Goal: Obtain resource: Obtain resource

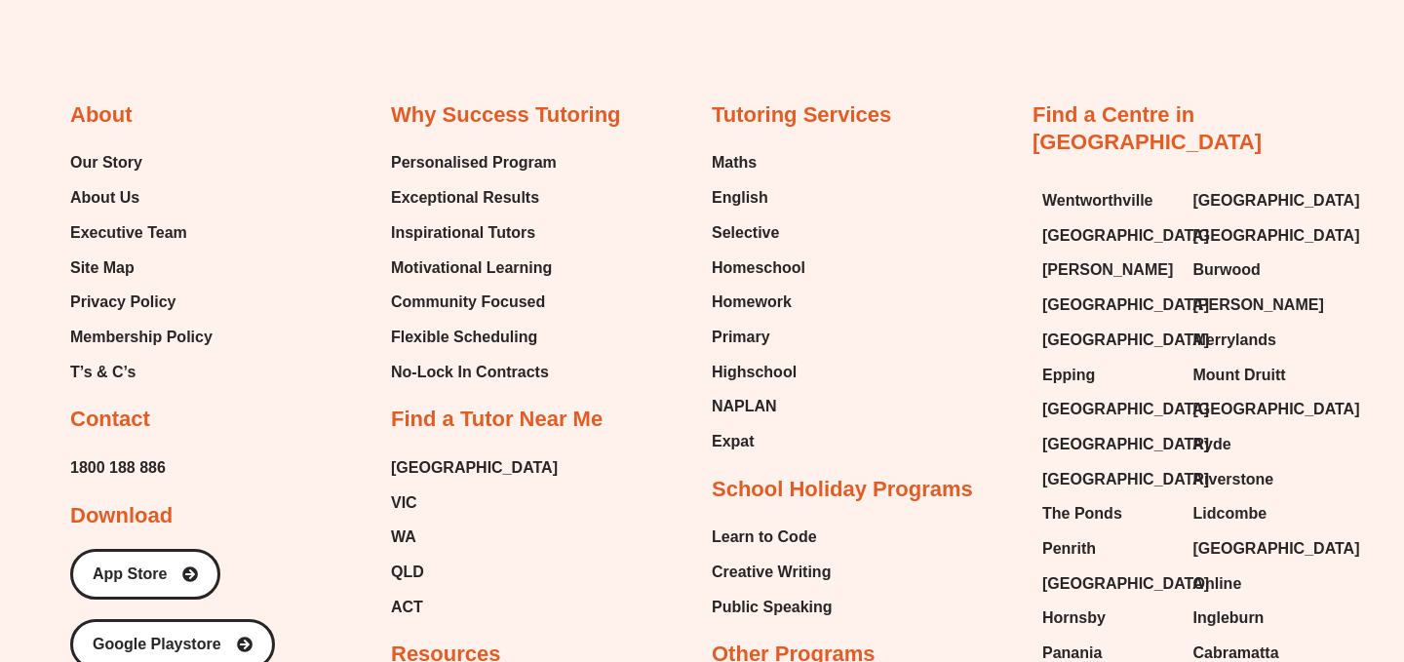
scroll to position [8404, 0]
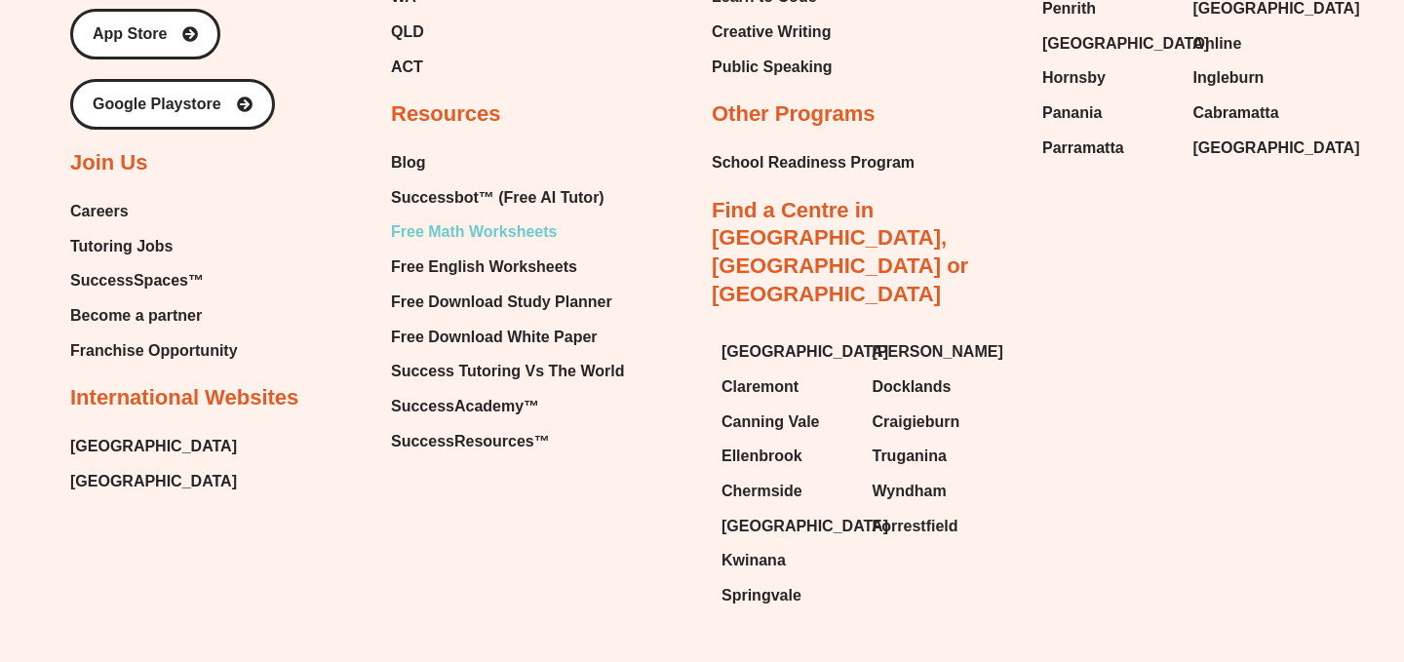
click at [489, 217] on span "Free Math Worksheets" at bounding box center [474, 231] width 166 height 29
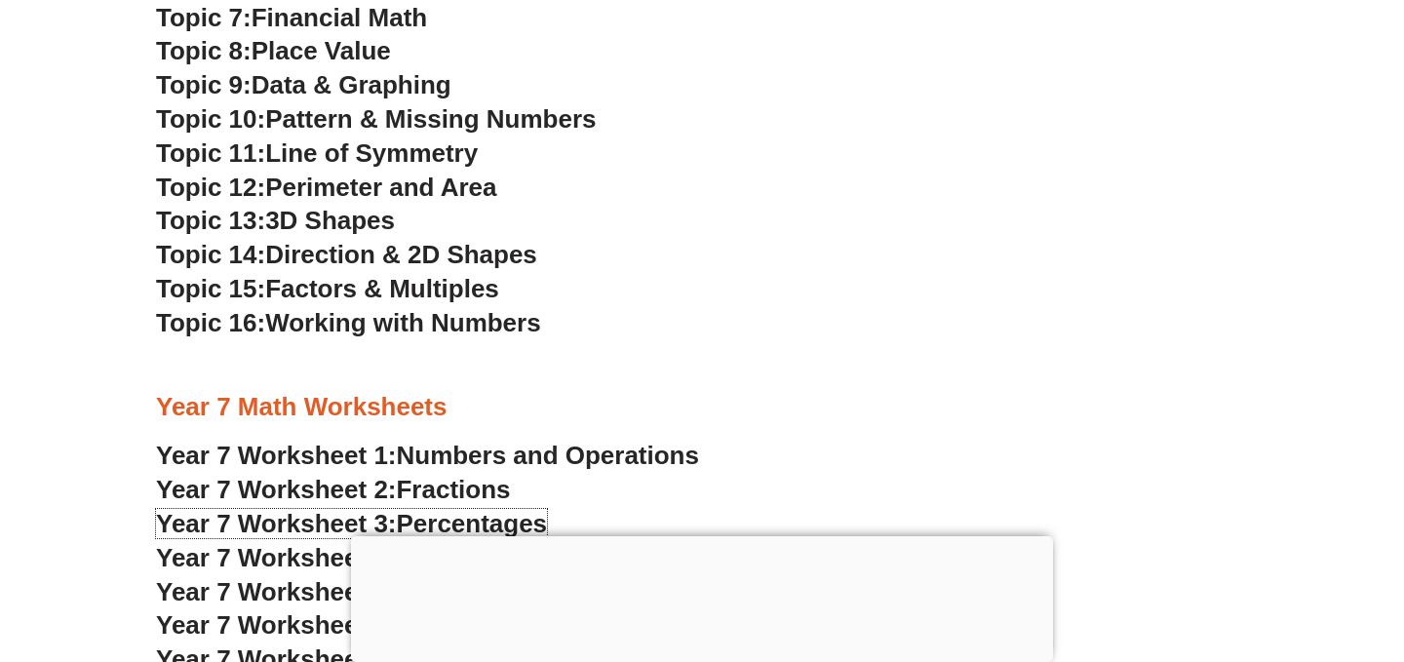
scroll to position [5294, 0]
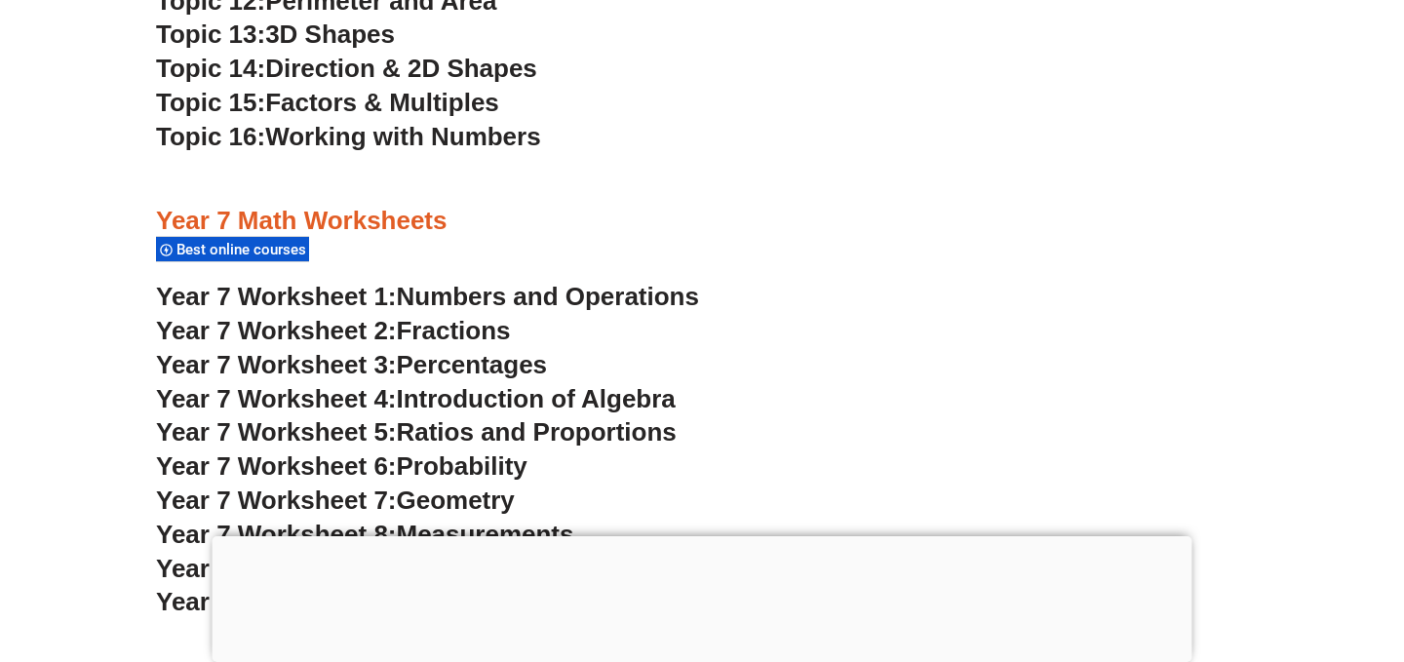
scroll to position [4923, 0]
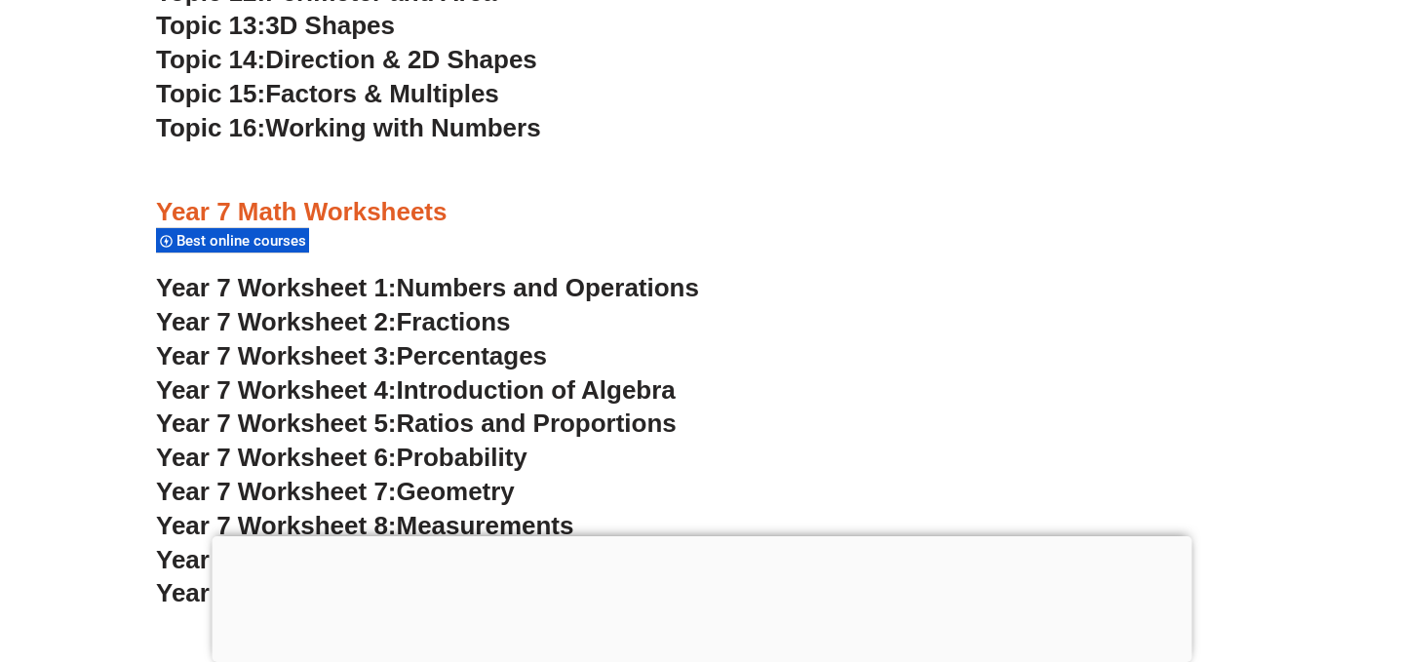
click at [453, 355] on span "Percentages" at bounding box center [472, 355] width 151 height 29
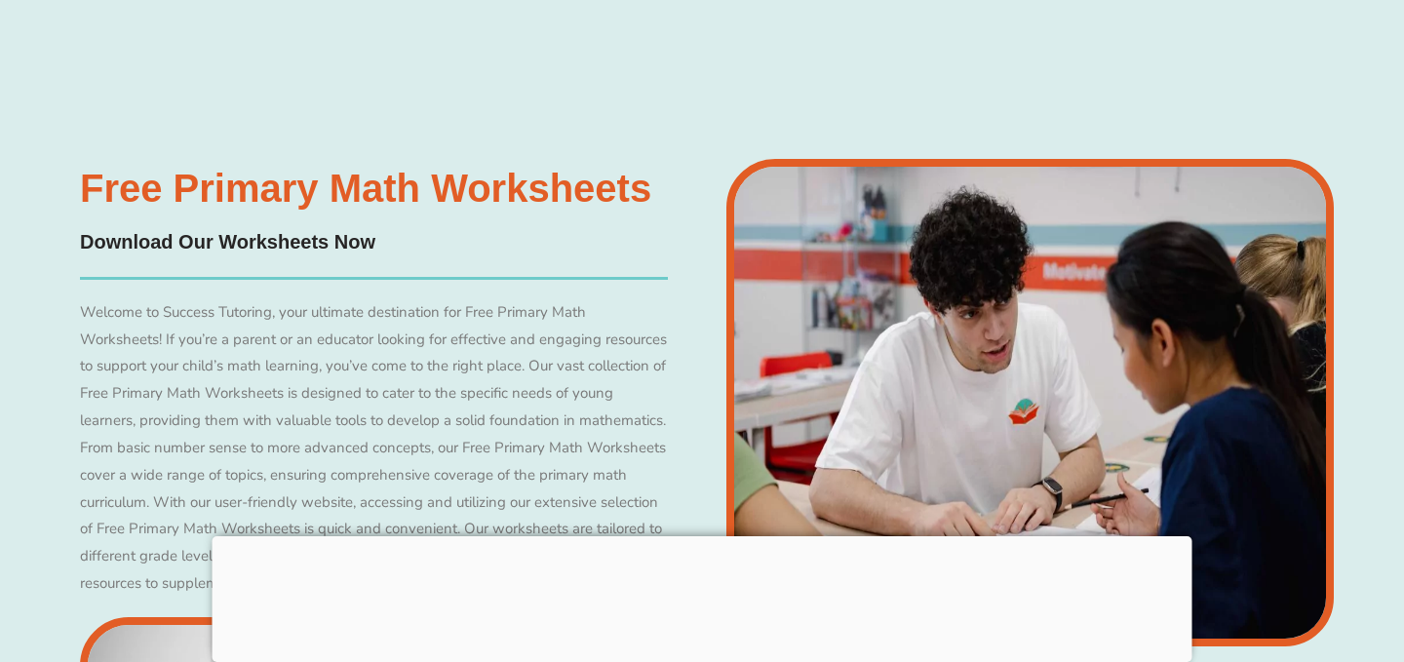
scroll to position [4827, 0]
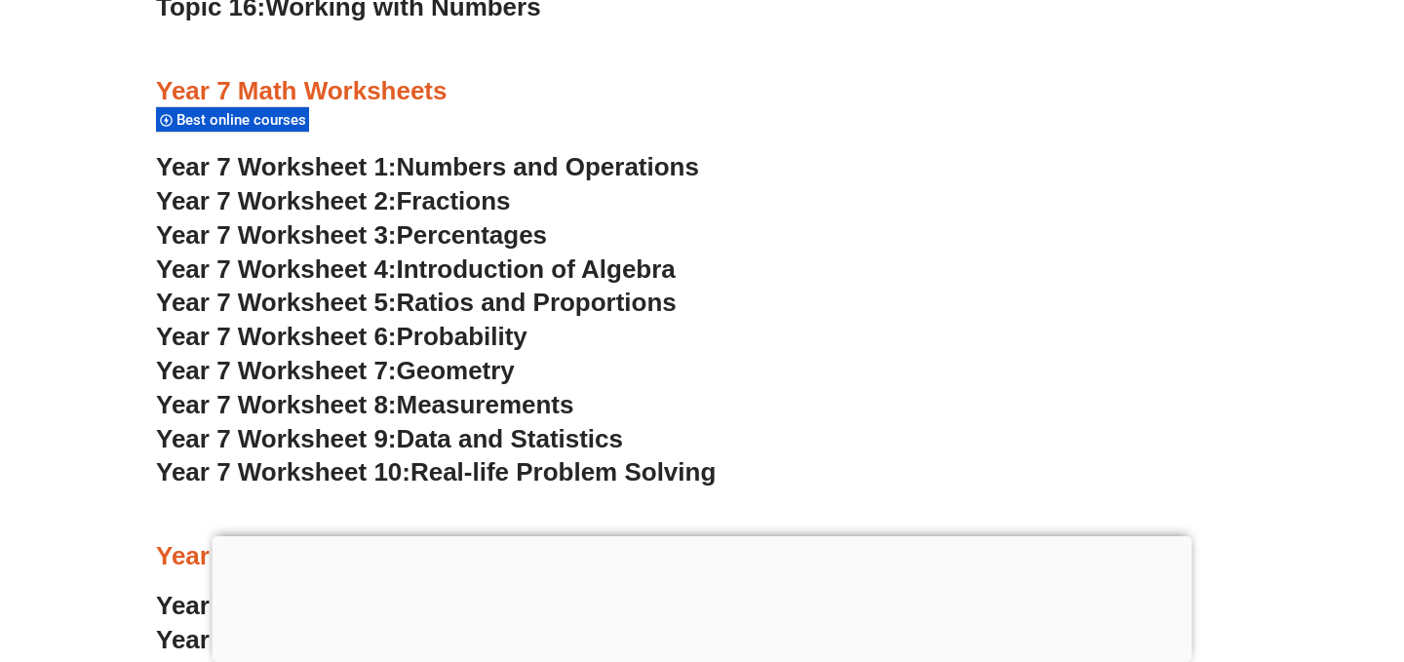
scroll to position [5065, 0]
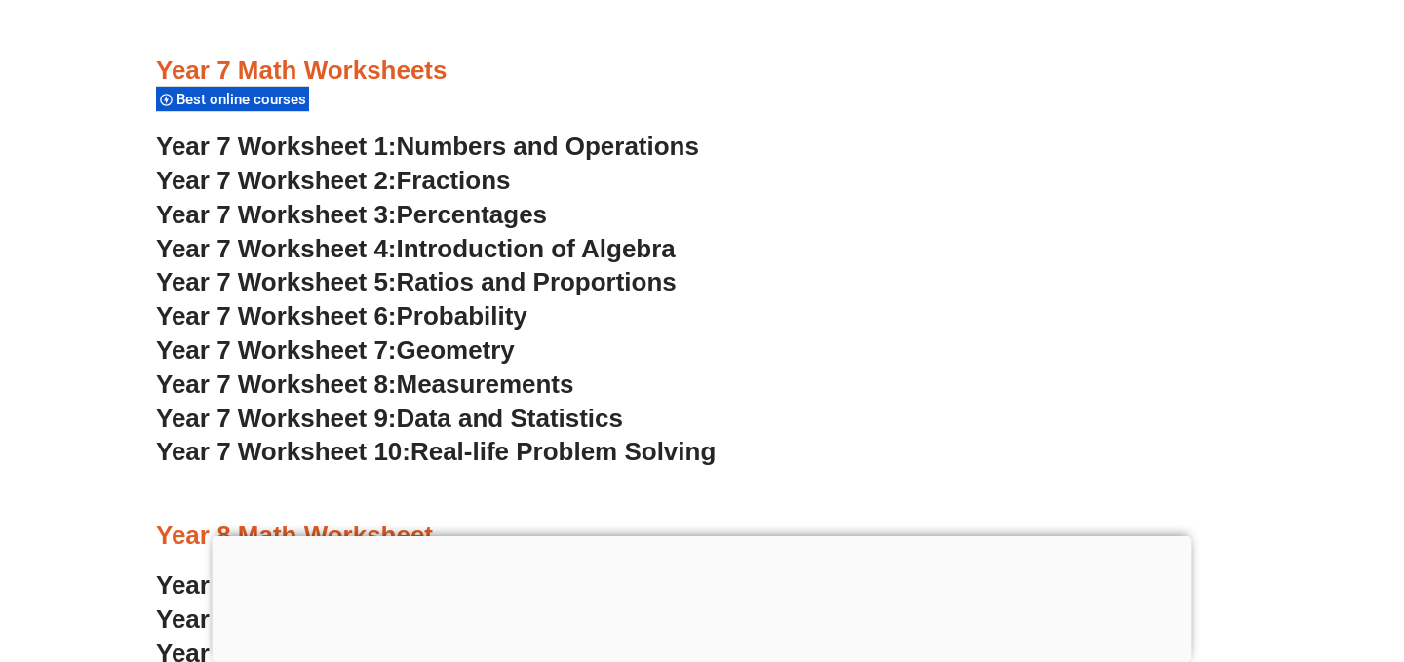
click at [474, 449] on span "Real-life Problem Solving" at bounding box center [563, 451] width 305 height 29
